Goal: Task Accomplishment & Management: Complete application form

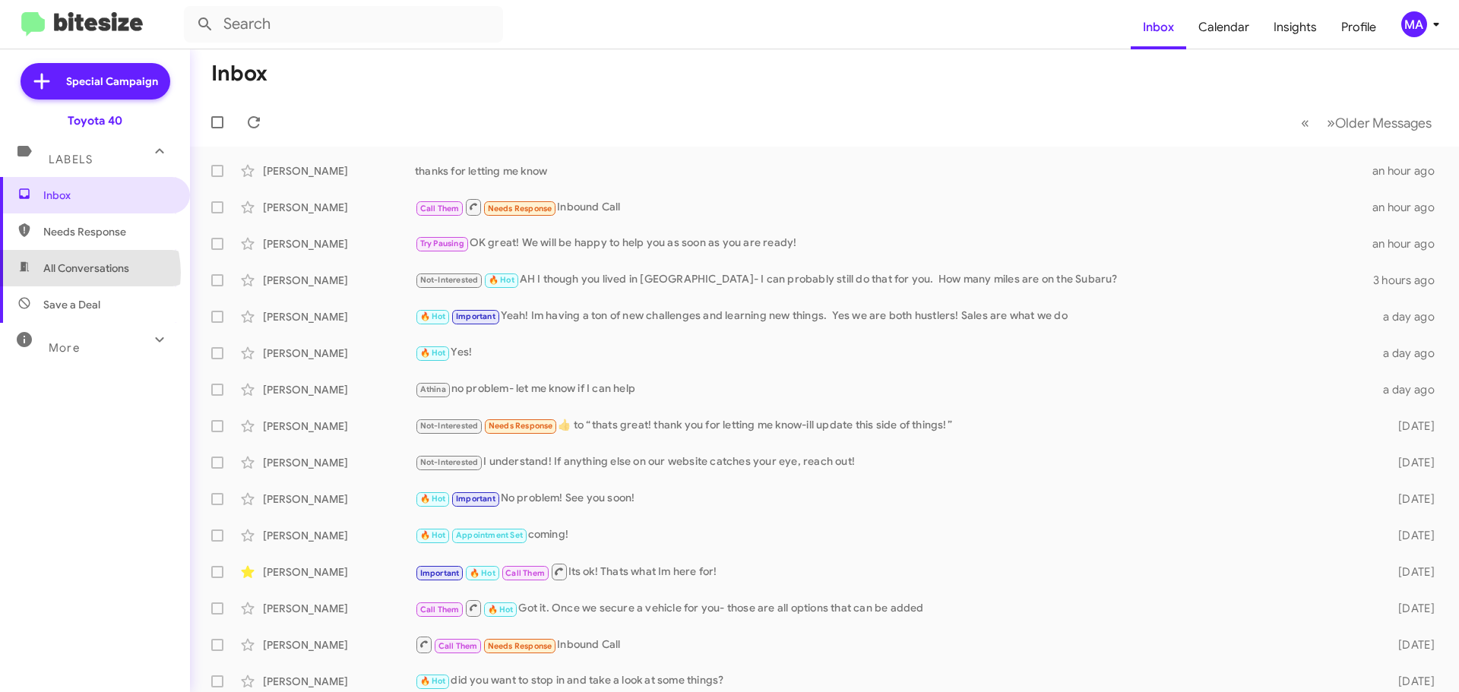
click at [81, 272] on span "All Conversations" at bounding box center [86, 268] width 86 height 15
type input "in:all-conversations"
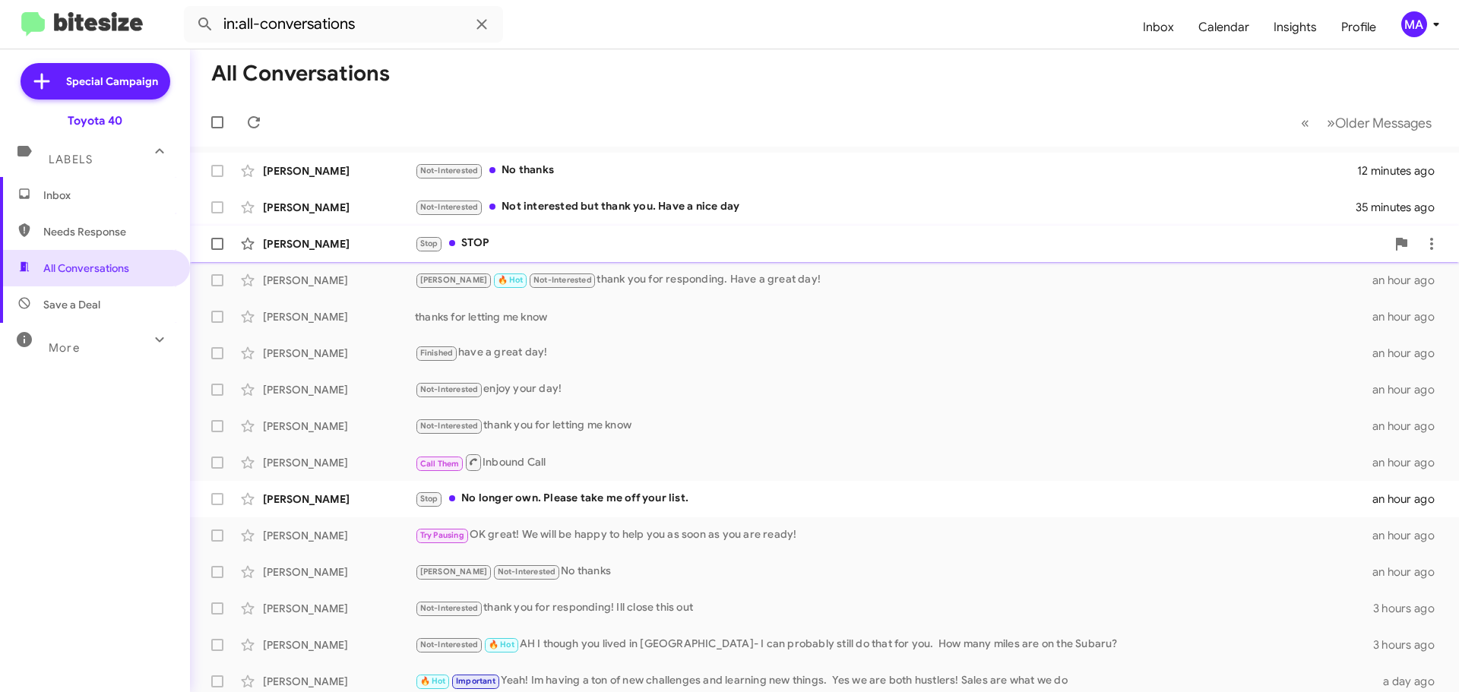
click at [532, 242] on div "Stop STOP" at bounding box center [900, 243] width 971 height 17
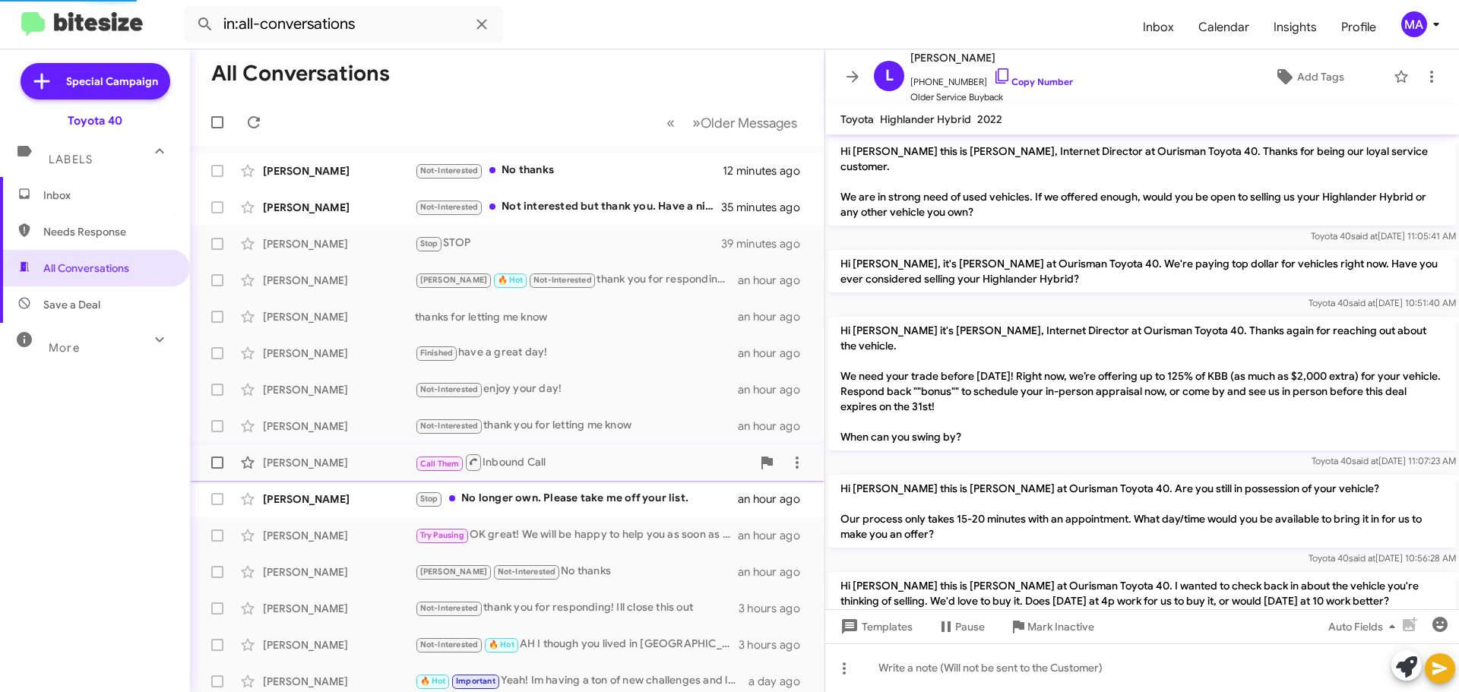
scroll to position [258, 0]
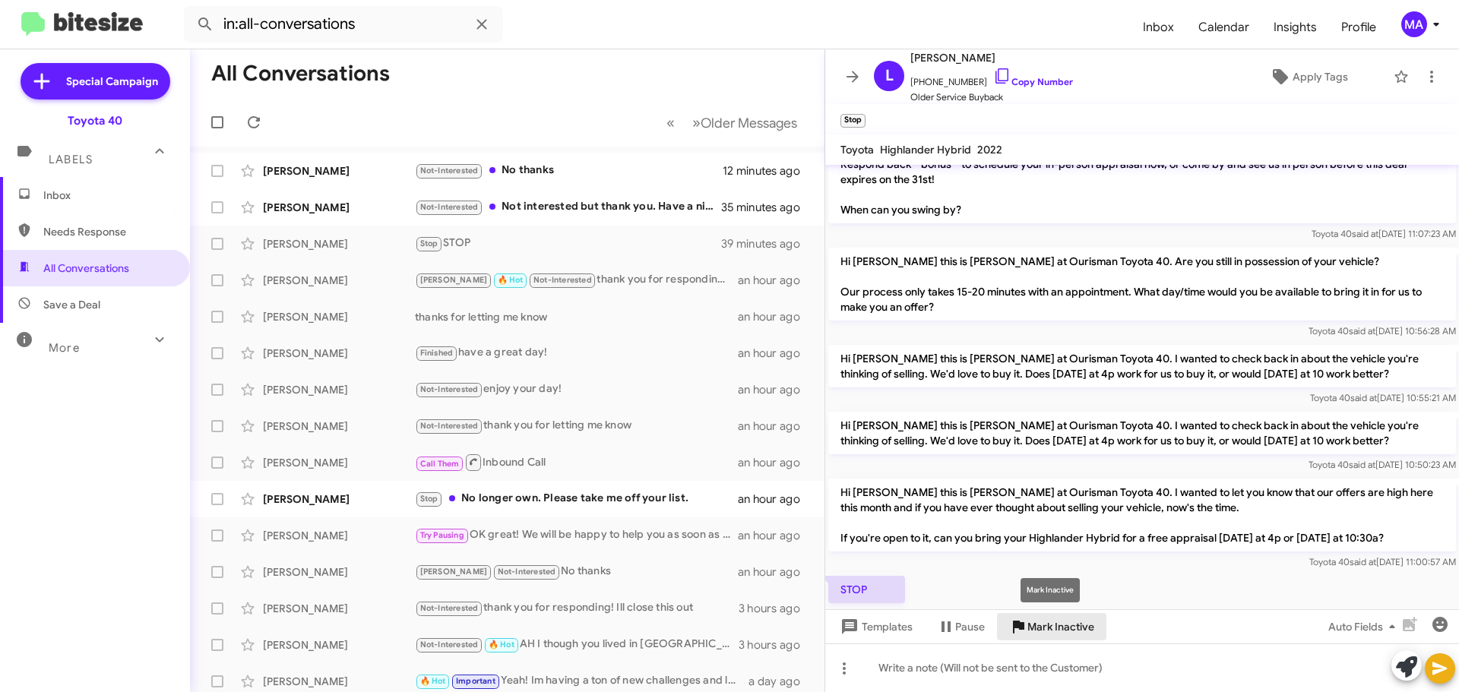
click at [1066, 630] on span "Mark Inactive" at bounding box center [1061, 626] width 67 height 27
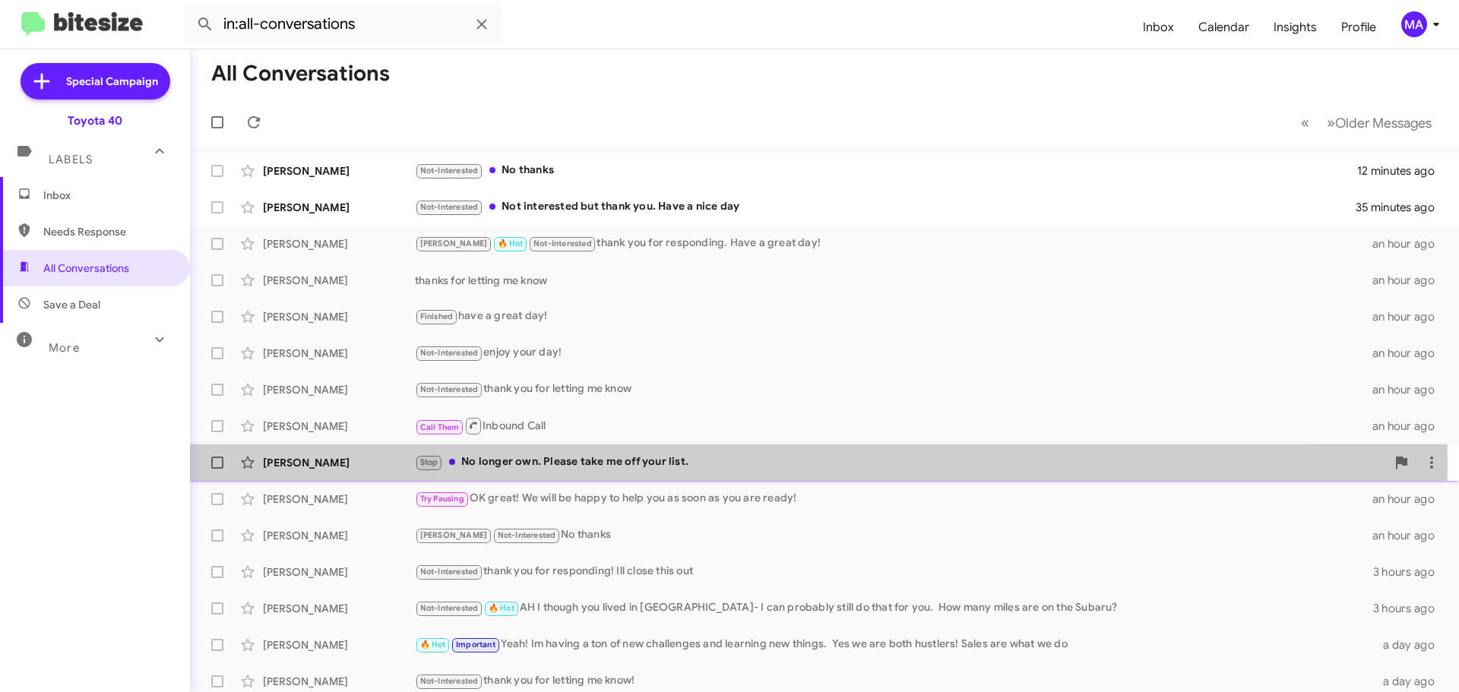
click at [607, 464] on div "Stop No longer own. Please take me off your list." at bounding box center [900, 462] width 971 height 17
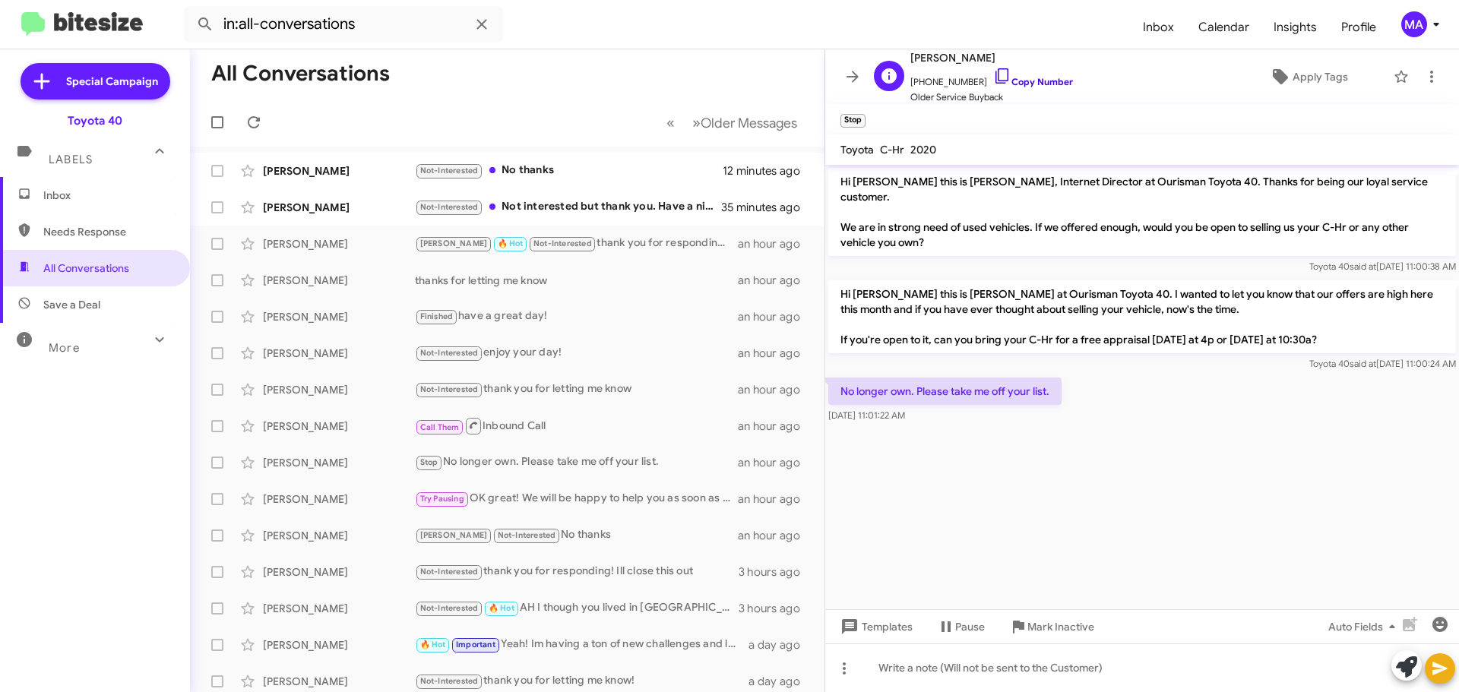
click at [993, 77] on icon at bounding box center [1002, 76] width 18 height 18
click at [1052, 631] on span "Mark Inactive" at bounding box center [1061, 626] width 67 height 27
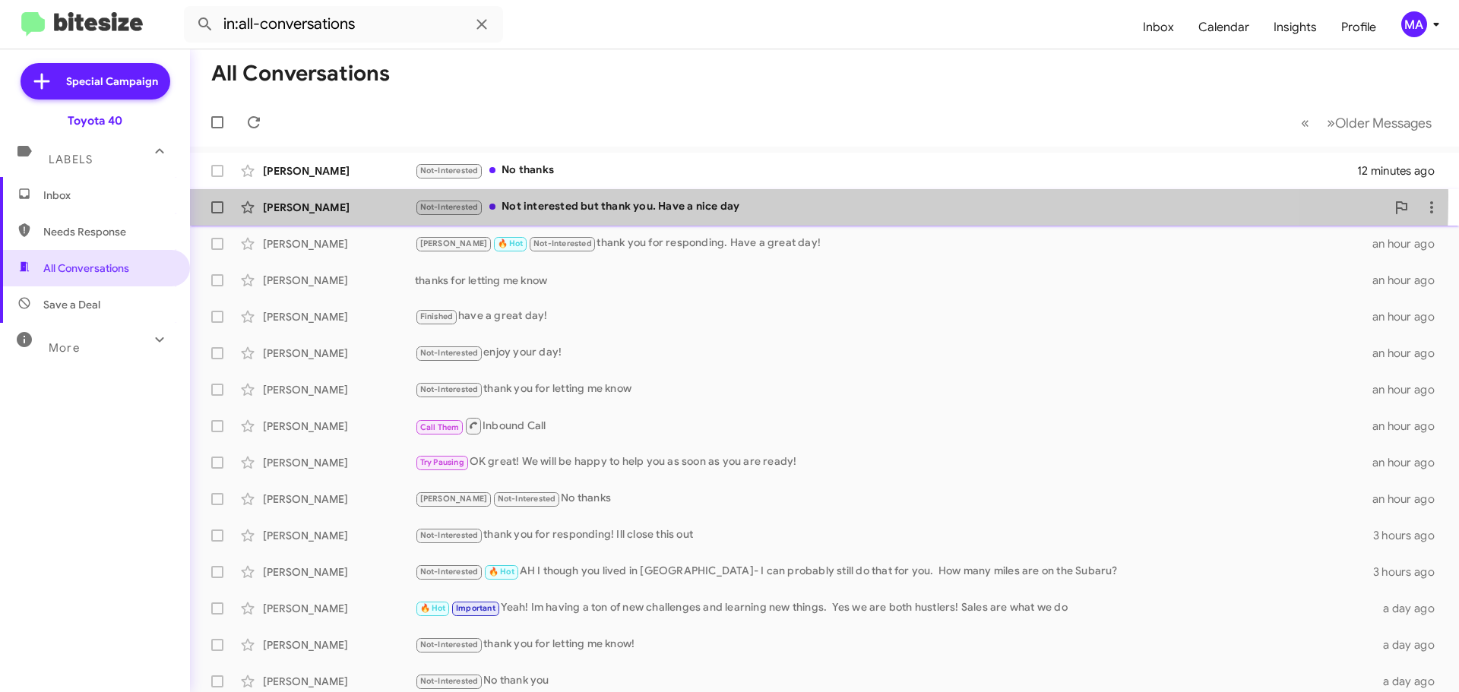
click at [601, 196] on div "[PERSON_NAME] Not-Interested Not interested but thank you. Have a nice day 35 m…" at bounding box center [824, 207] width 1245 height 30
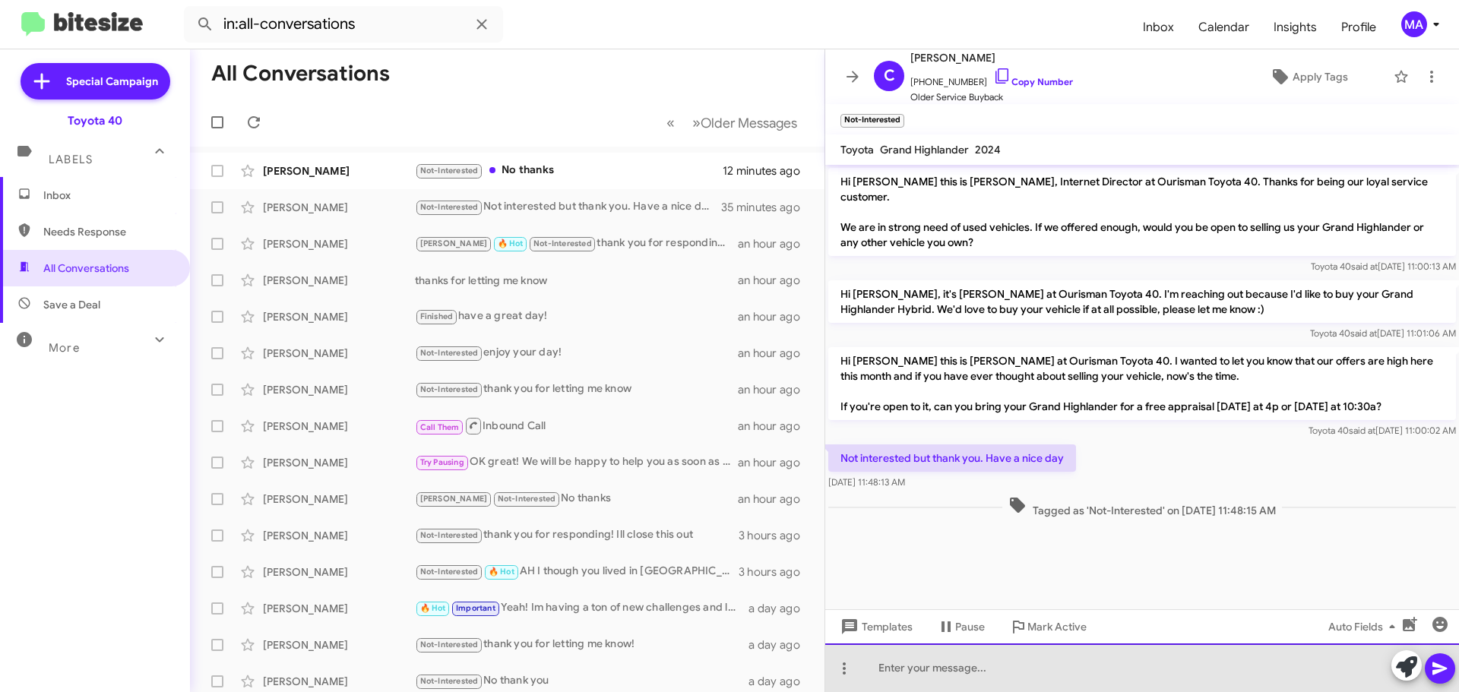
click at [996, 670] on div at bounding box center [1142, 668] width 634 height 49
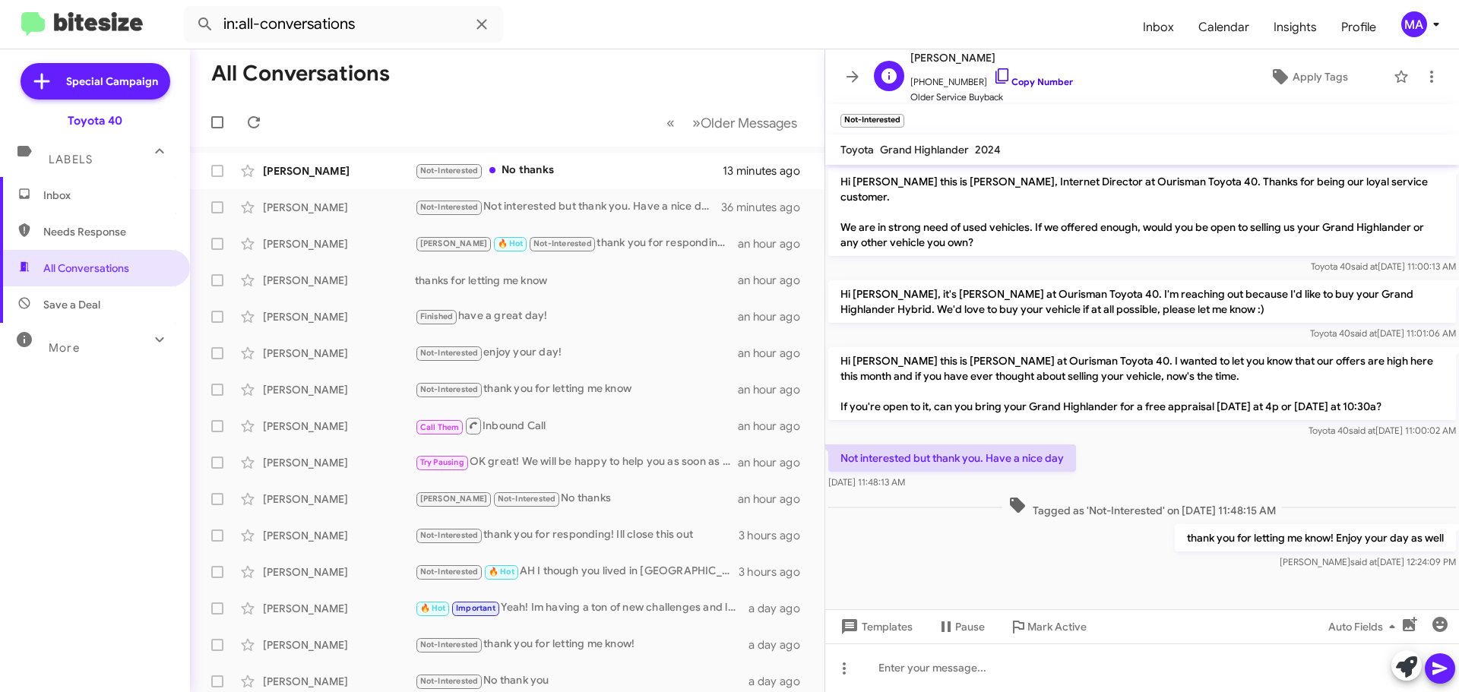
drag, startPoint x: 982, startPoint y: 79, endPoint x: 347, endPoint y: 57, distance: 635.1
click at [993, 78] on icon at bounding box center [1002, 76] width 18 height 18
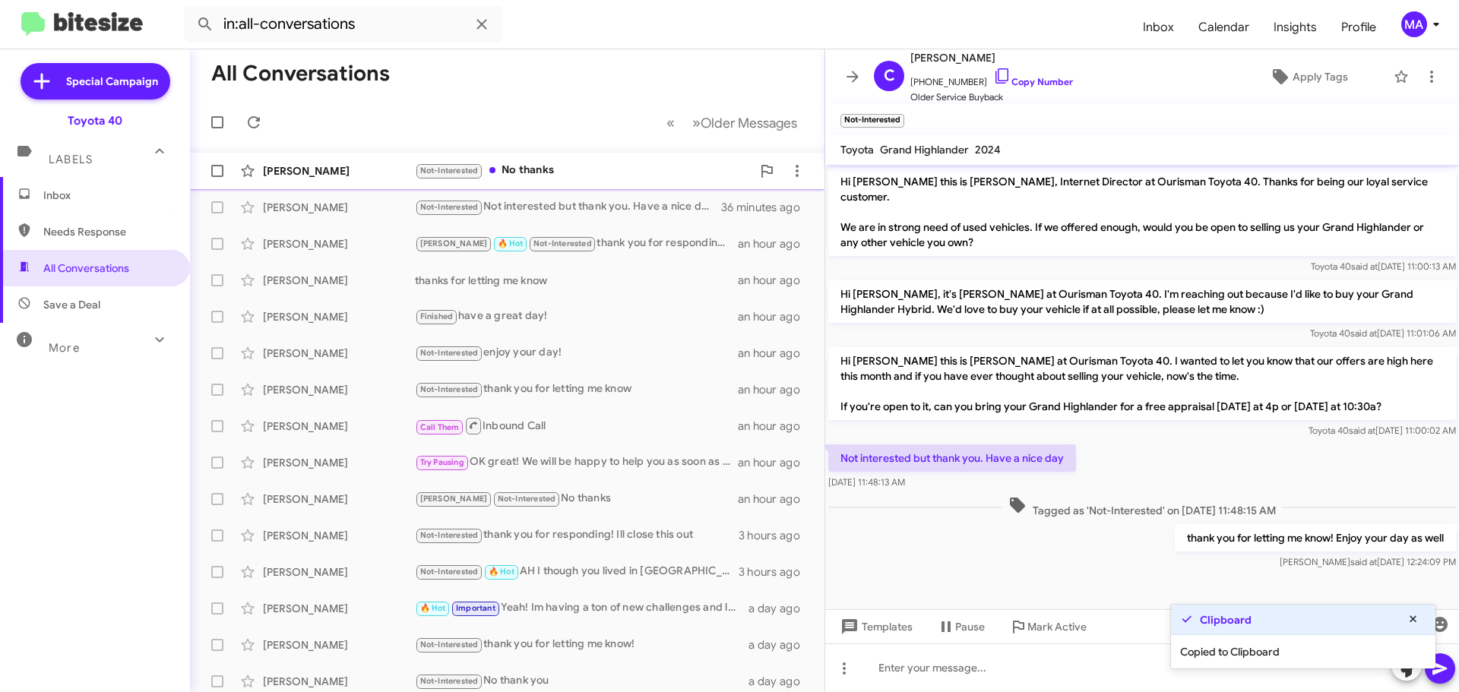
click at [586, 167] on div "Not-Interested No thanks" at bounding box center [583, 170] width 337 height 17
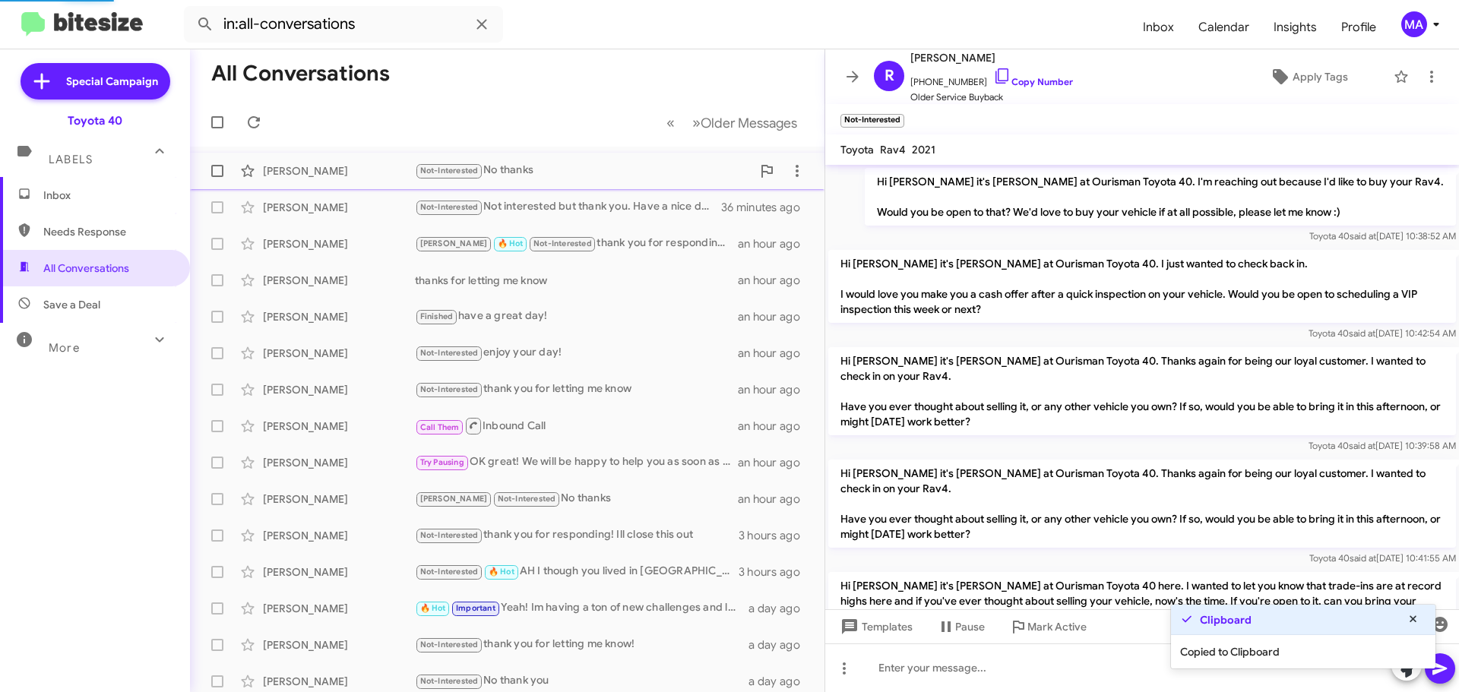
scroll to position [562, 0]
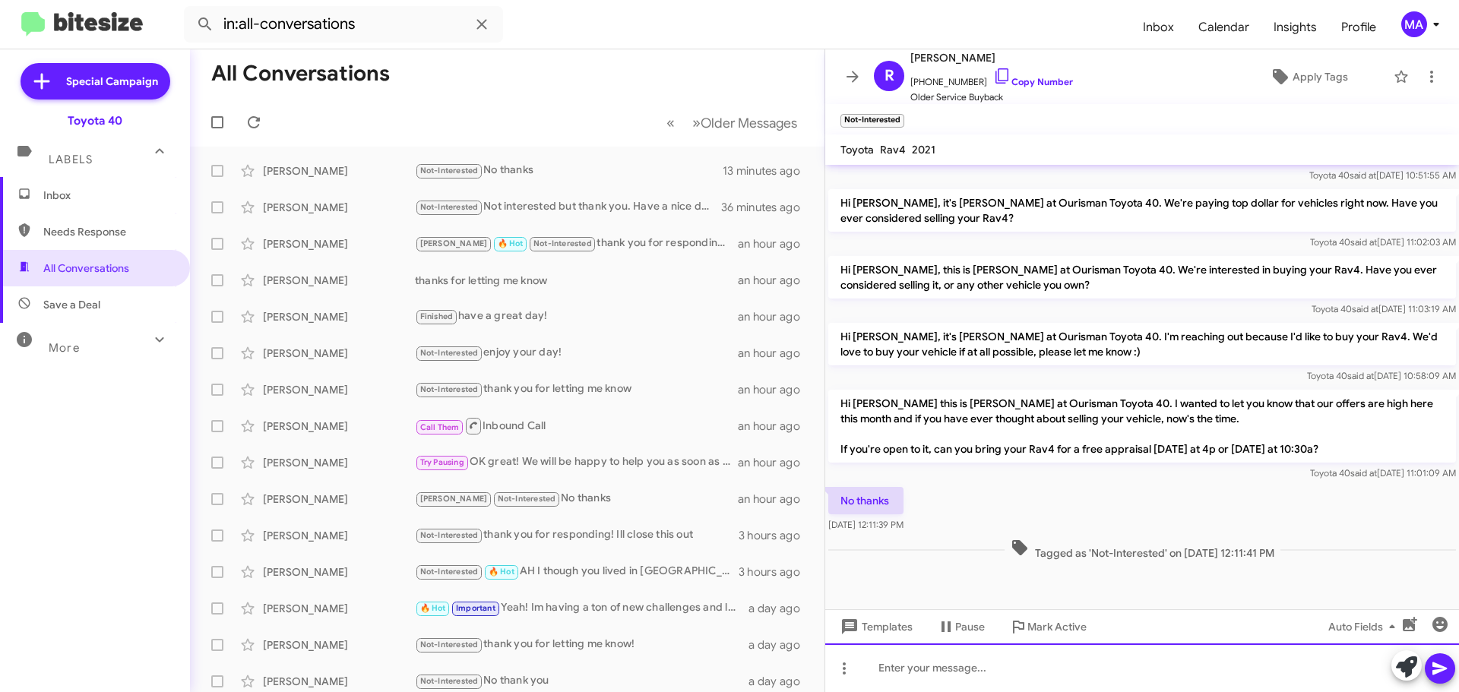
click at [968, 673] on div at bounding box center [1142, 668] width 634 height 49
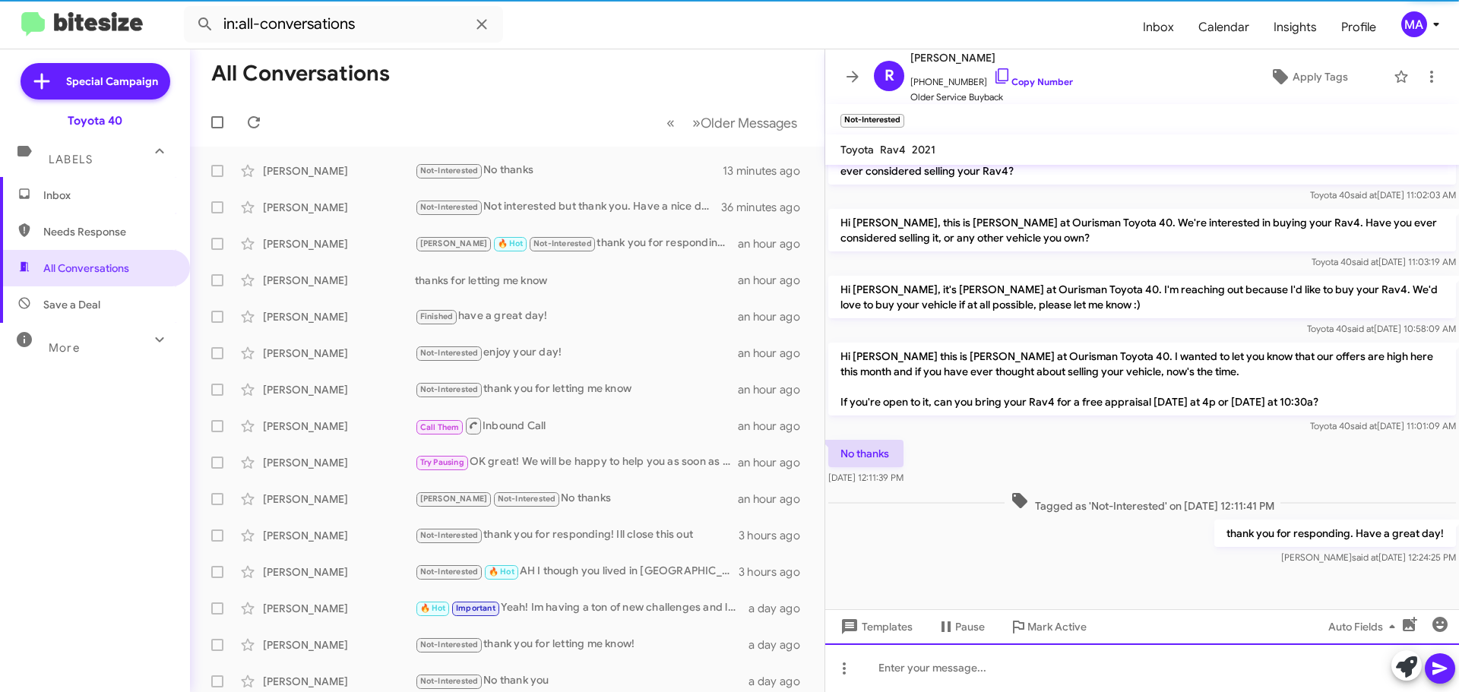
scroll to position [618, 0]
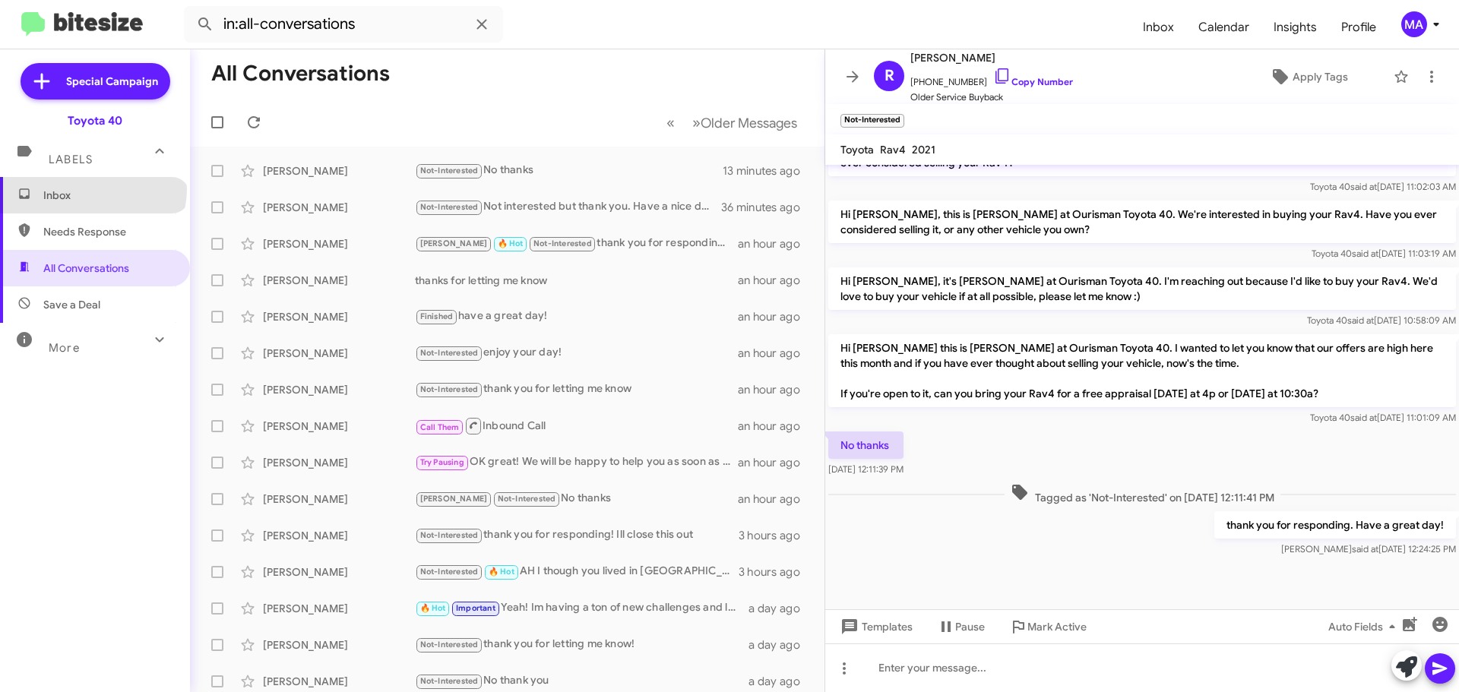
click at [92, 190] on span "Inbox" at bounding box center [107, 195] width 129 height 15
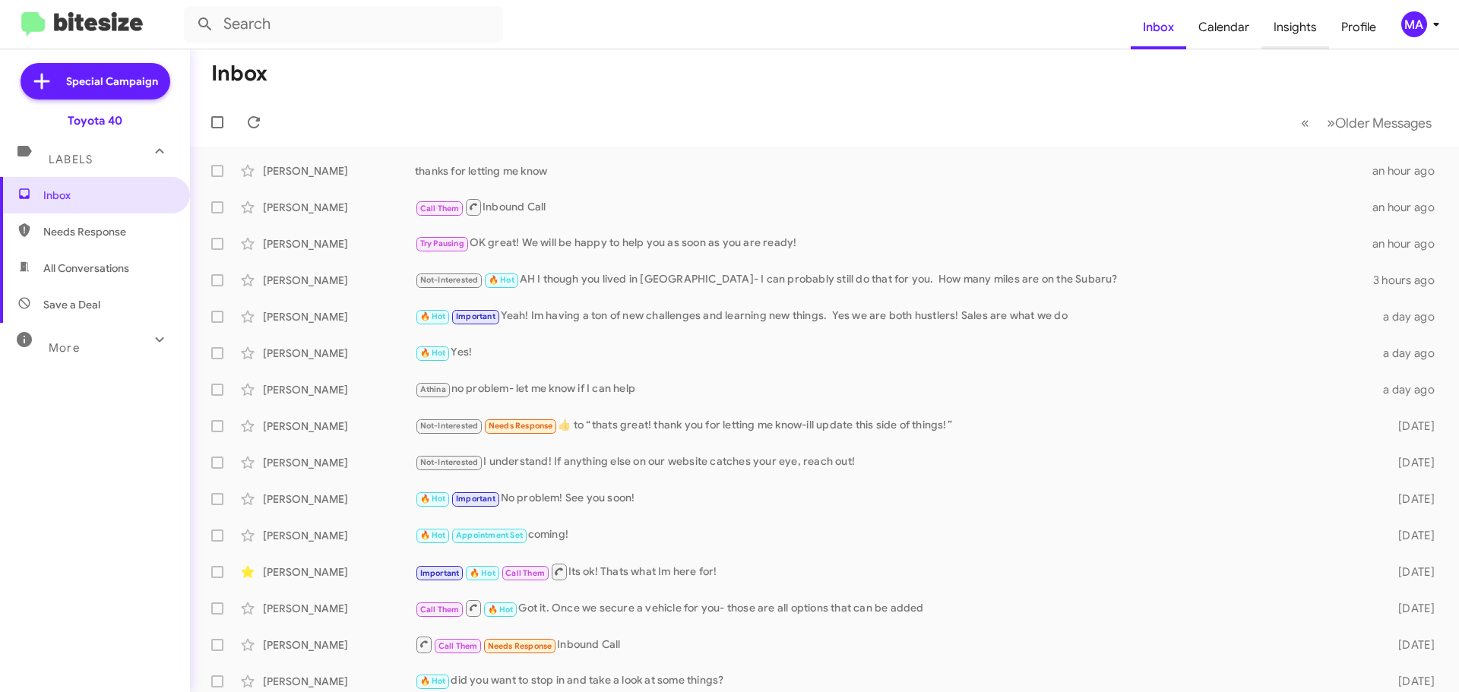
click at [1294, 36] on span "Insights" at bounding box center [1296, 27] width 68 height 44
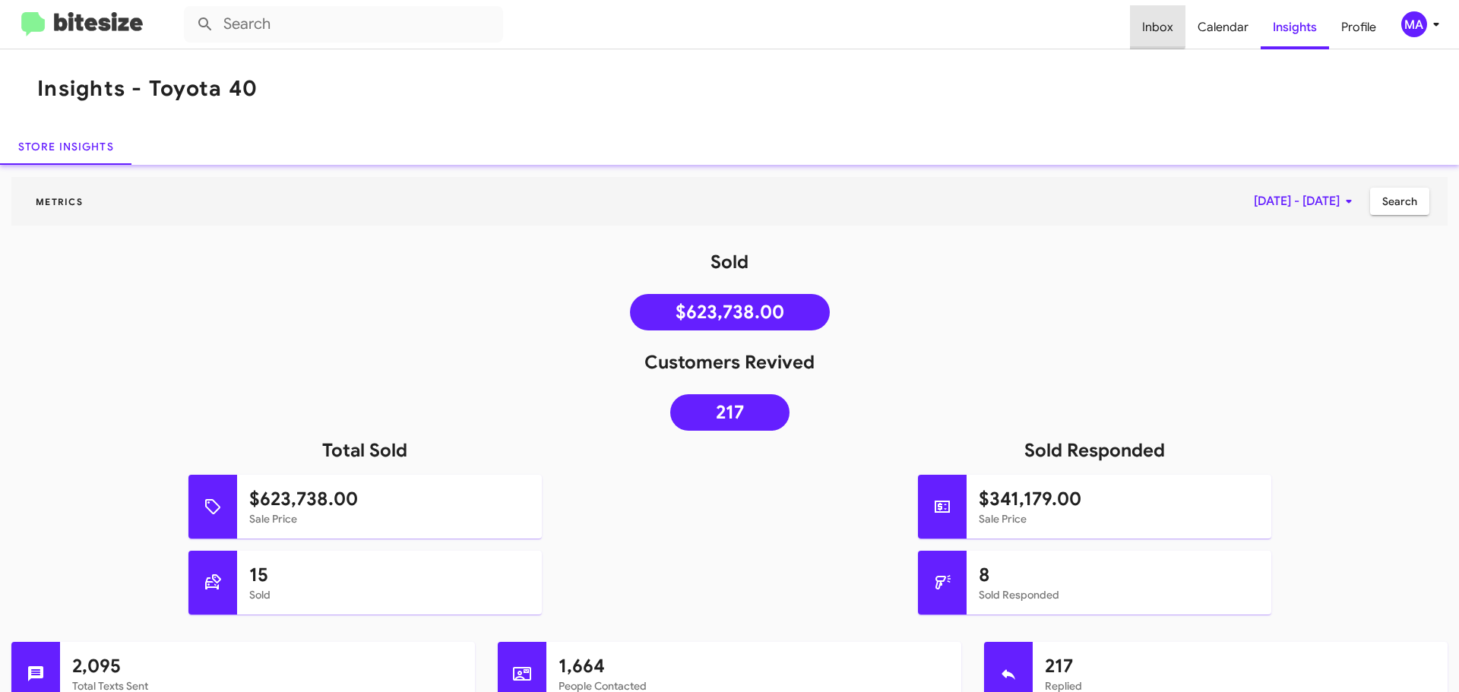
click at [1155, 26] on span "Inbox" at bounding box center [1157, 27] width 55 height 44
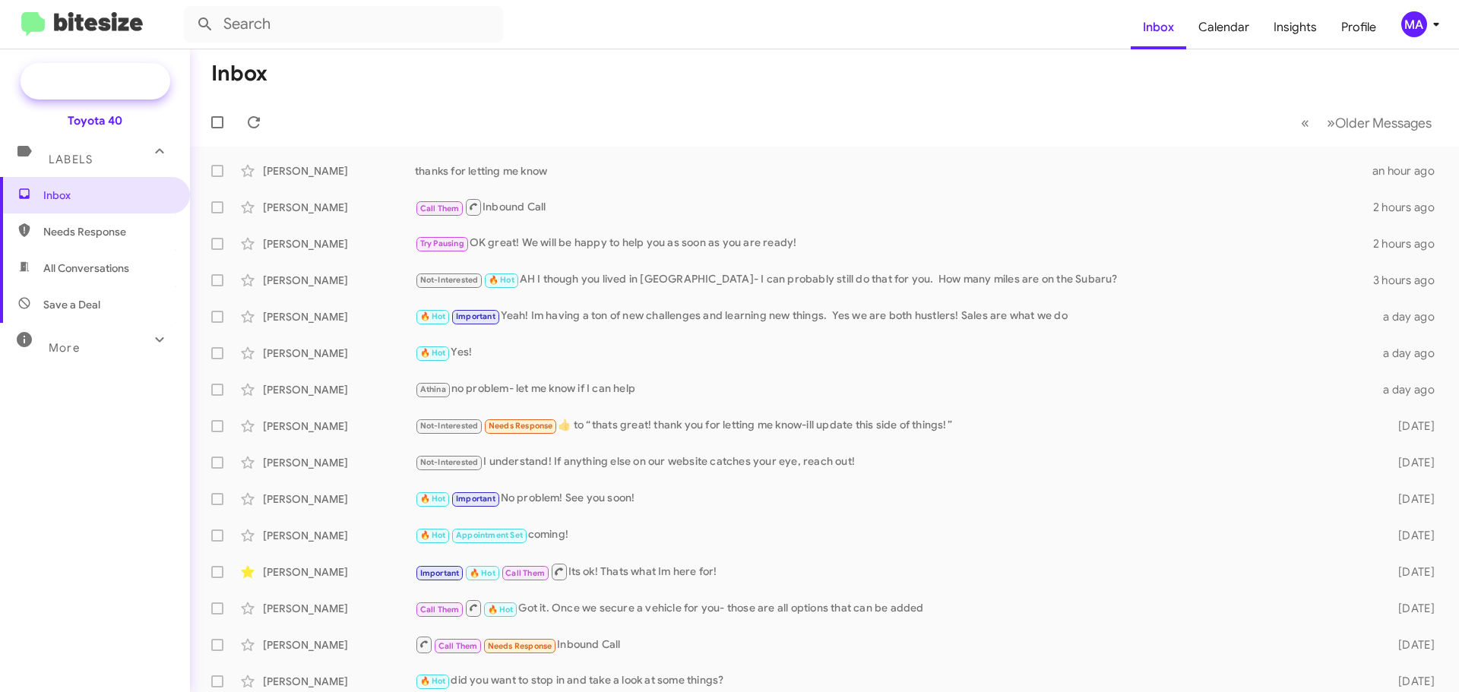
click at [103, 85] on span "Special Campaign" at bounding box center [112, 81] width 92 height 15
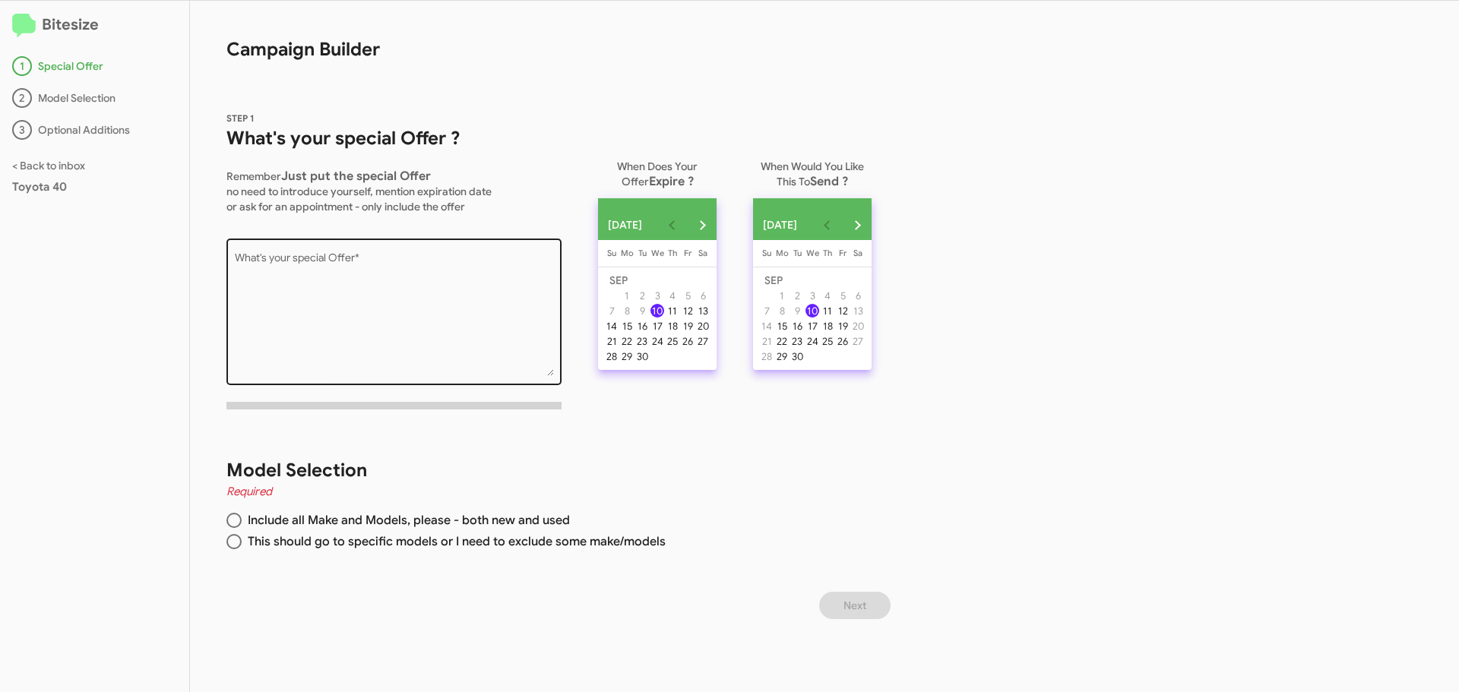
click at [336, 255] on textarea "What's your special Offer *" at bounding box center [394, 314] width 319 height 123
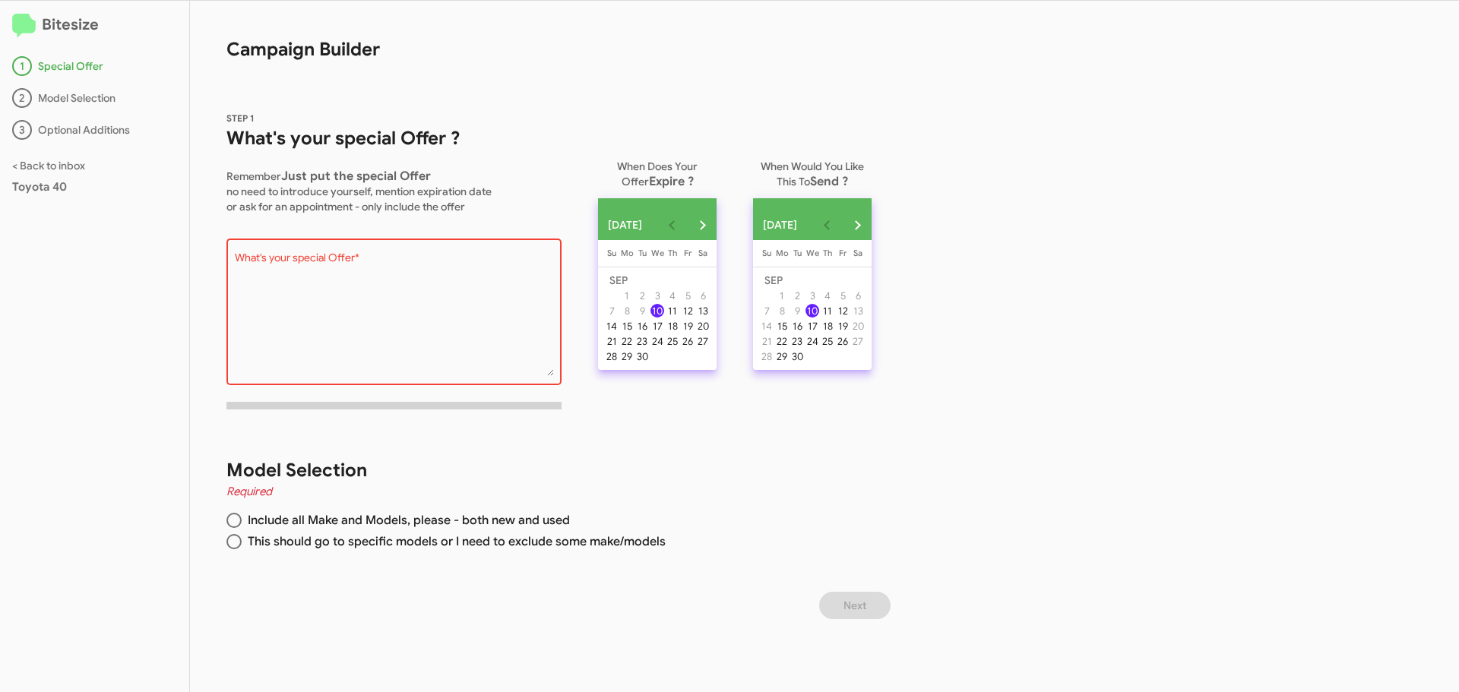
click at [336, 266] on textarea "What's your special Offer *" at bounding box center [394, 314] width 319 height 123
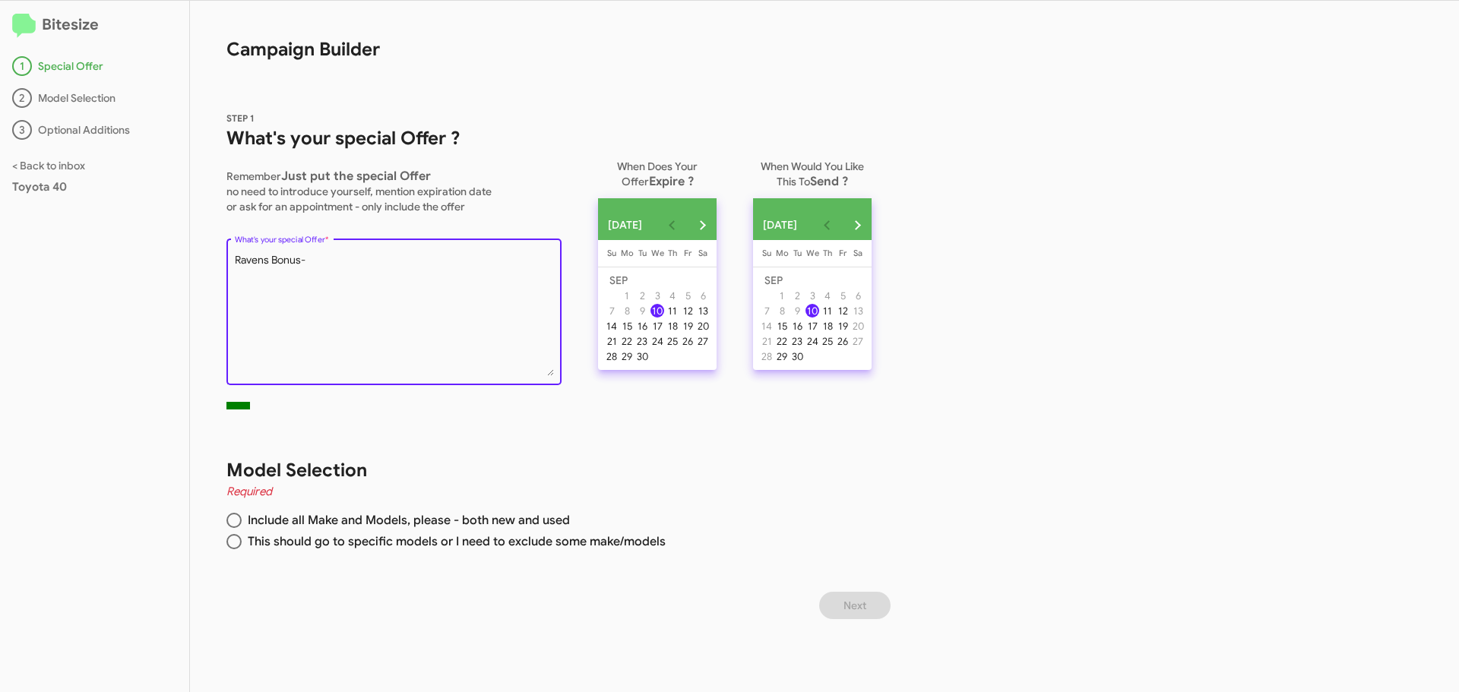
type textarea "Ravens Bonus-"
